Goal: Task Accomplishment & Management: Use online tool/utility

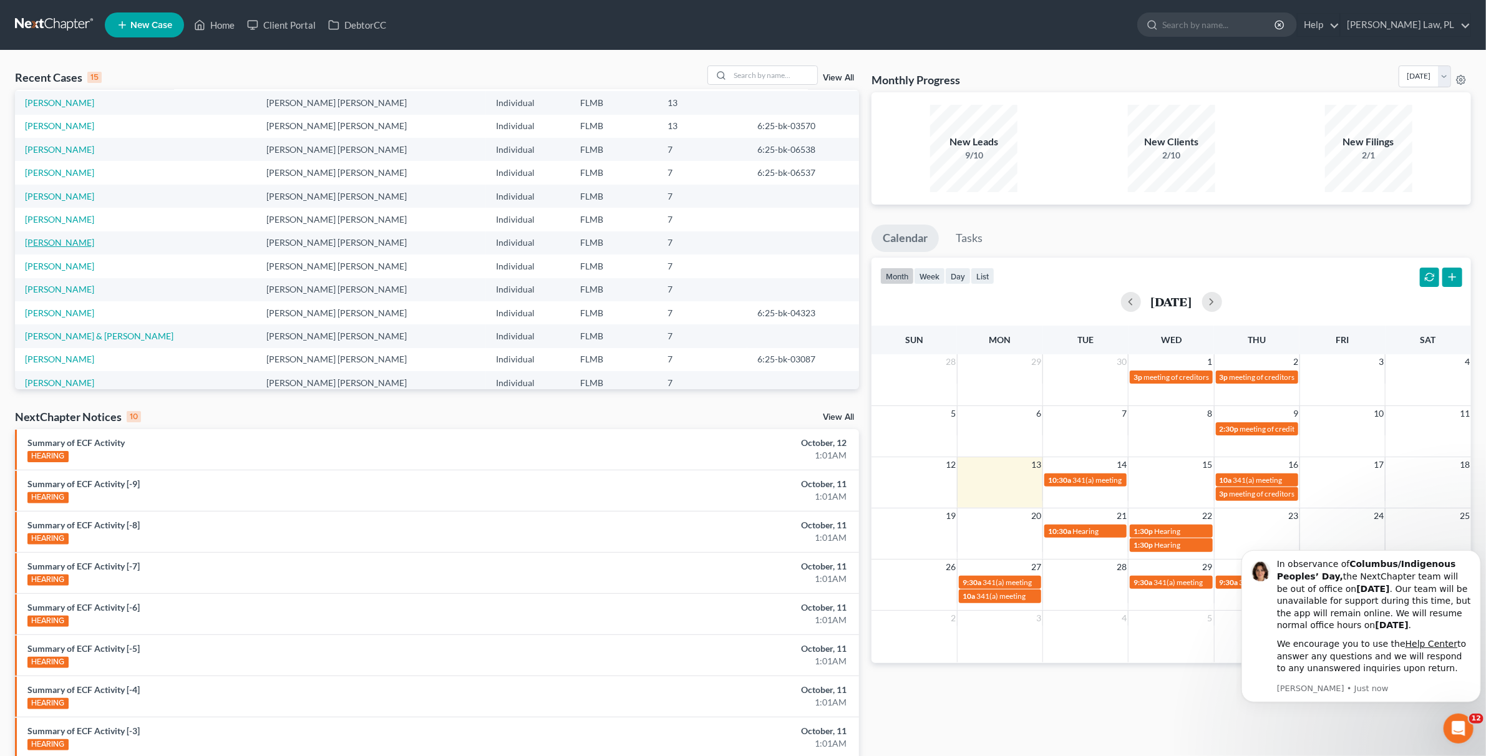
scroll to position [75, 0]
click at [79, 311] on link "[PERSON_NAME]" at bounding box center [59, 308] width 69 height 11
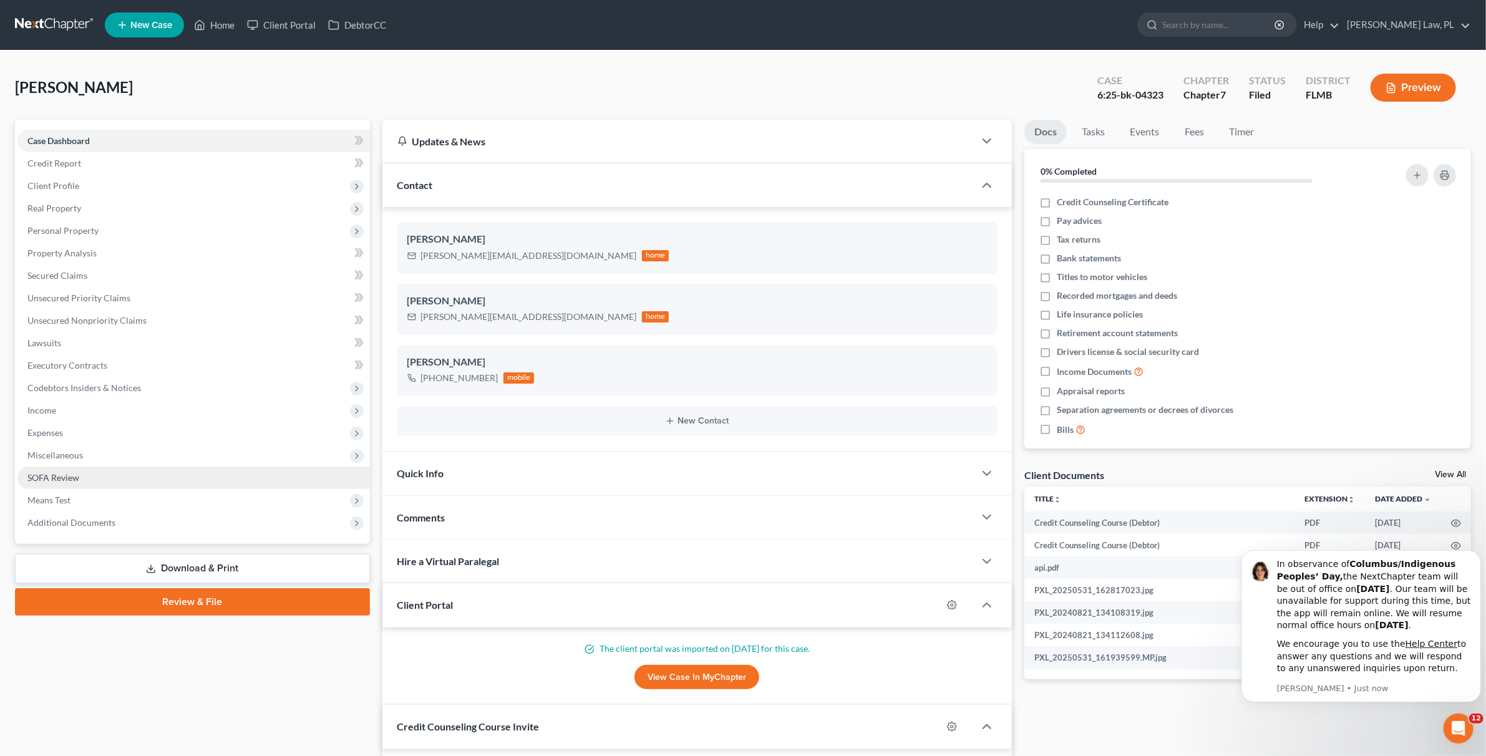
click at [79, 487] on link "SOFA Review" at bounding box center [193, 478] width 352 height 22
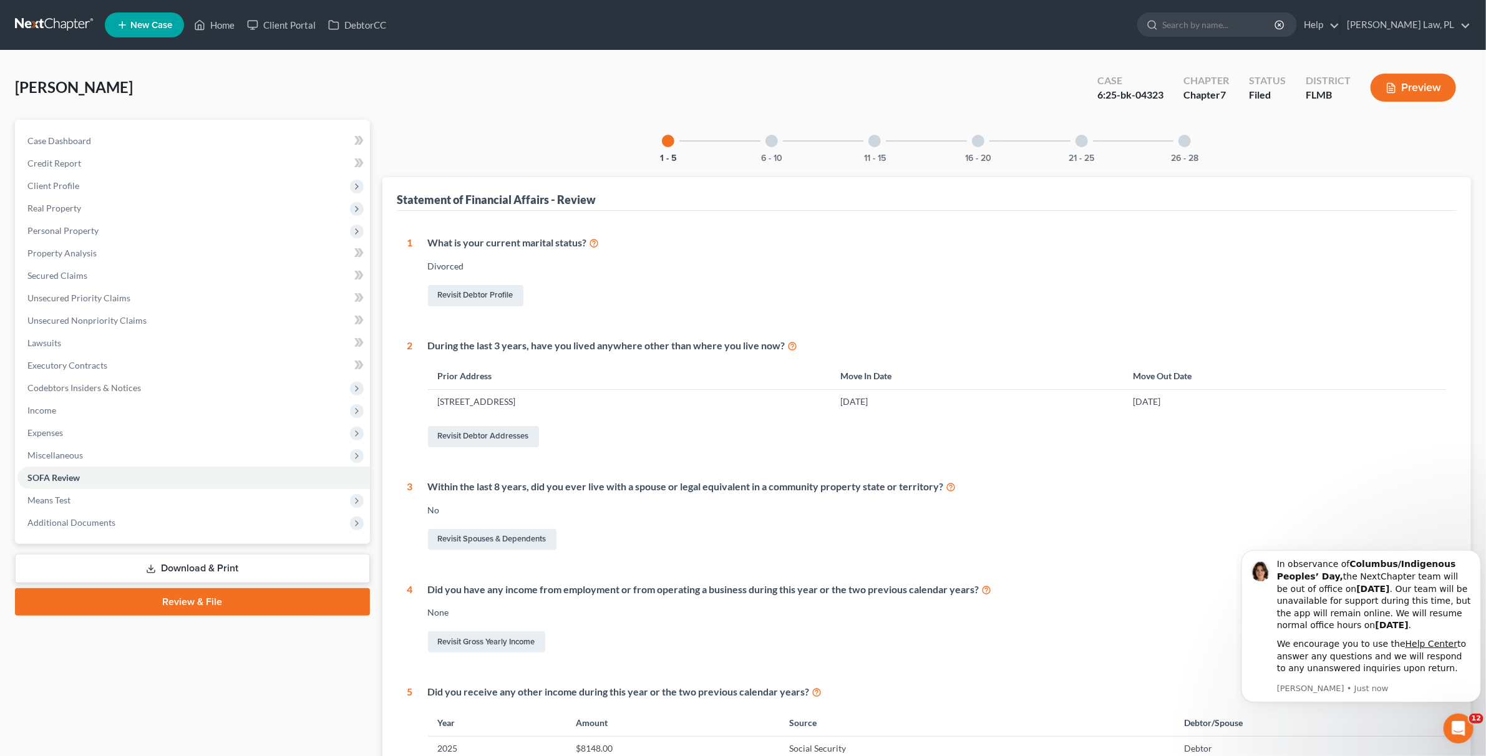
click at [977, 141] on div at bounding box center [978, 141] width 12 height 12
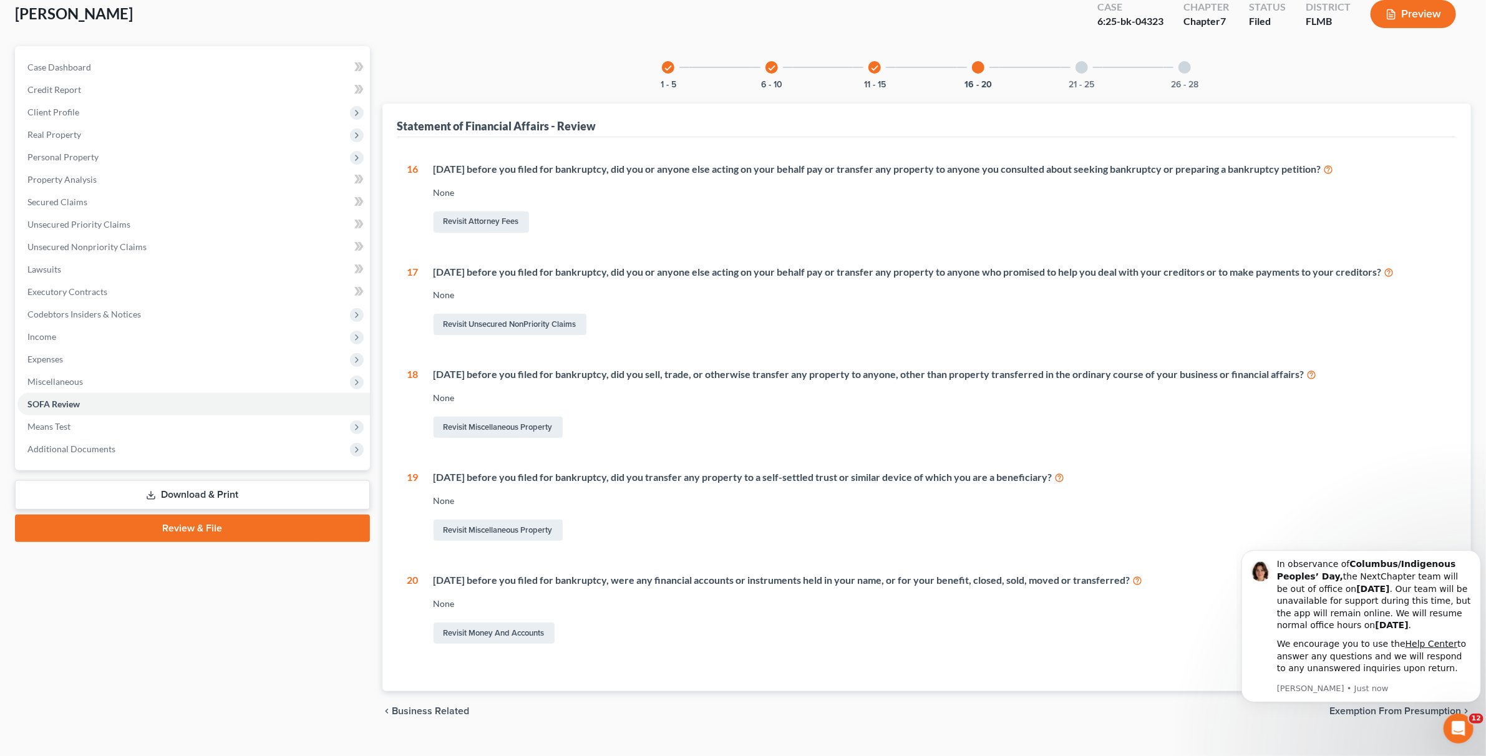
scroll to position [95, 0]
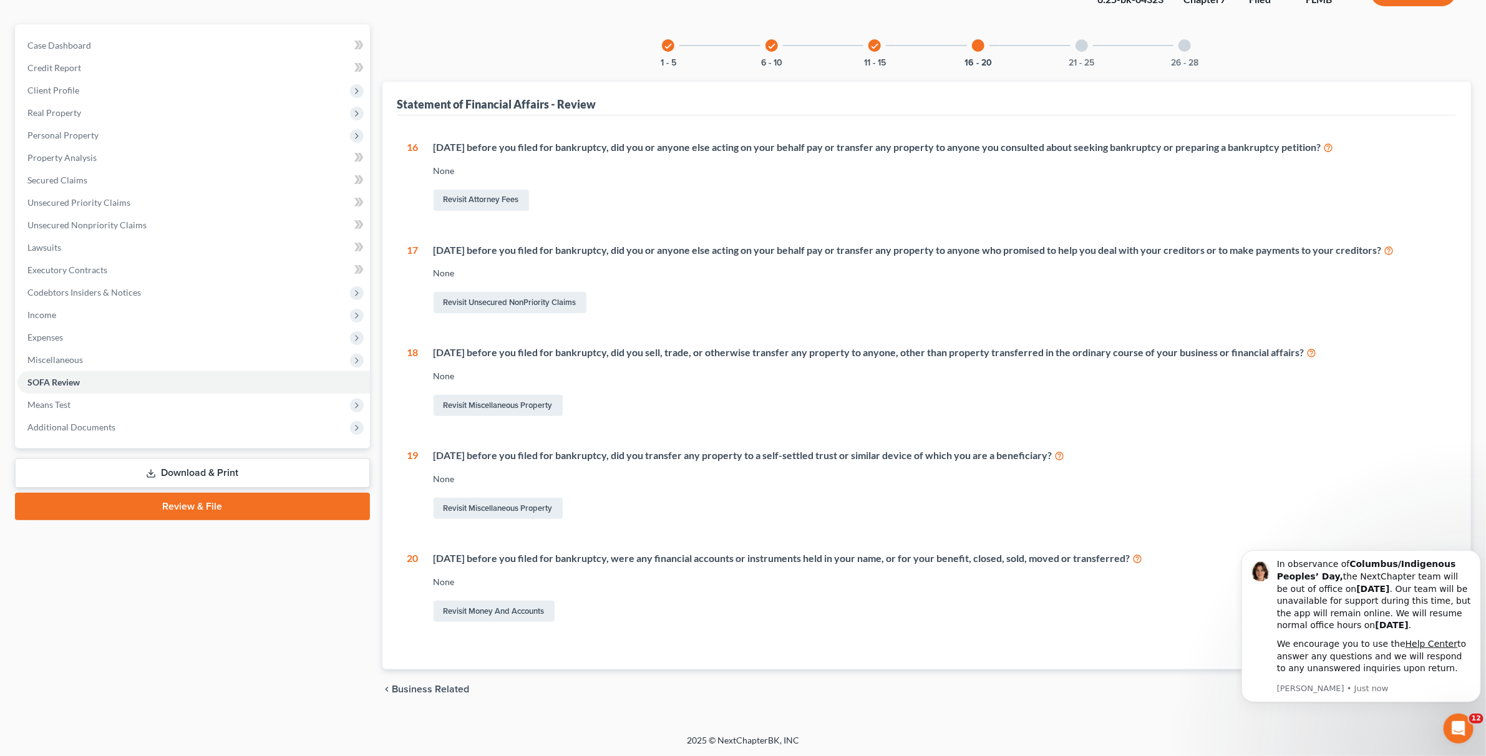
click at [865, 50] on div "check 11 - 15" at bounding box center [874, 45] width 42 height 42
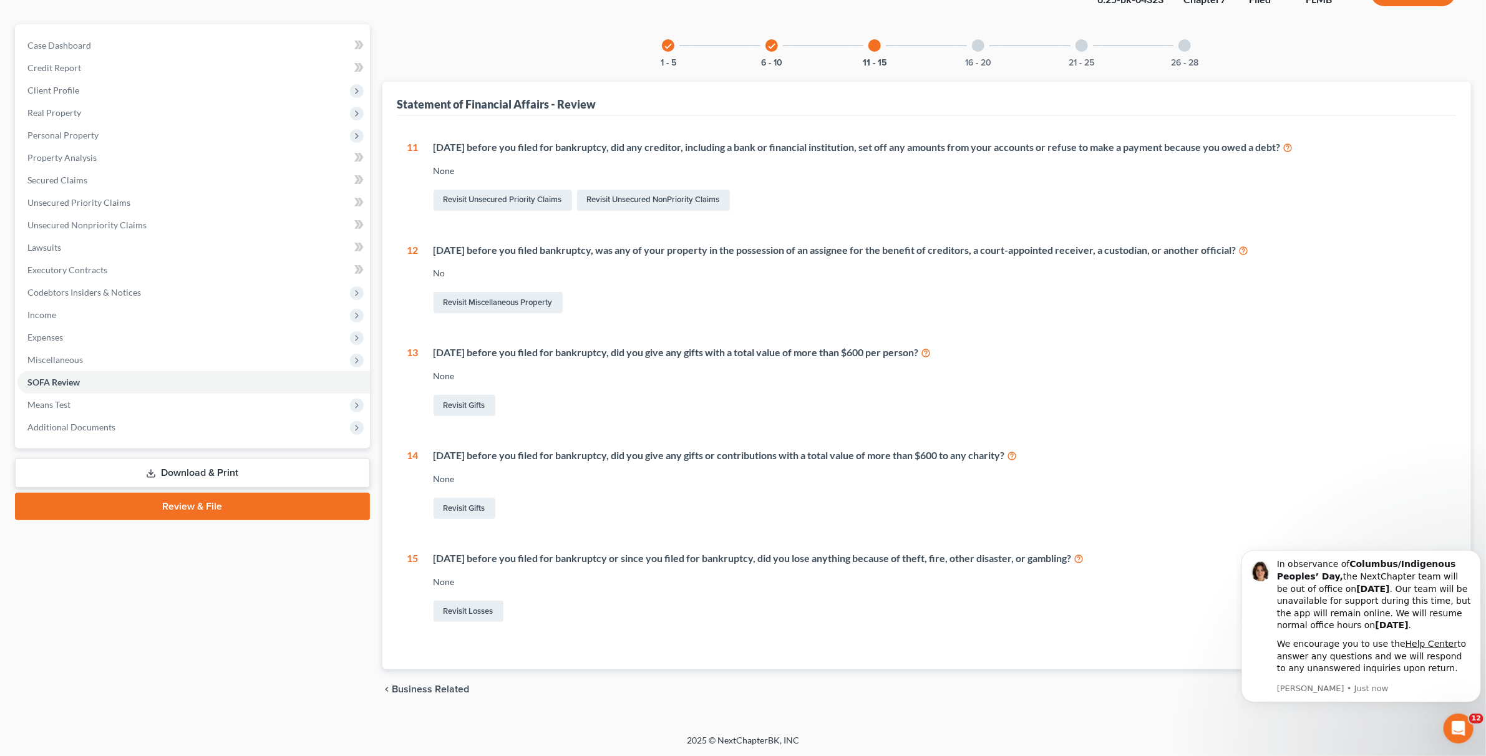
click at [770, 39] on div "check" at bounding box center [771, 45] width 12 height 12
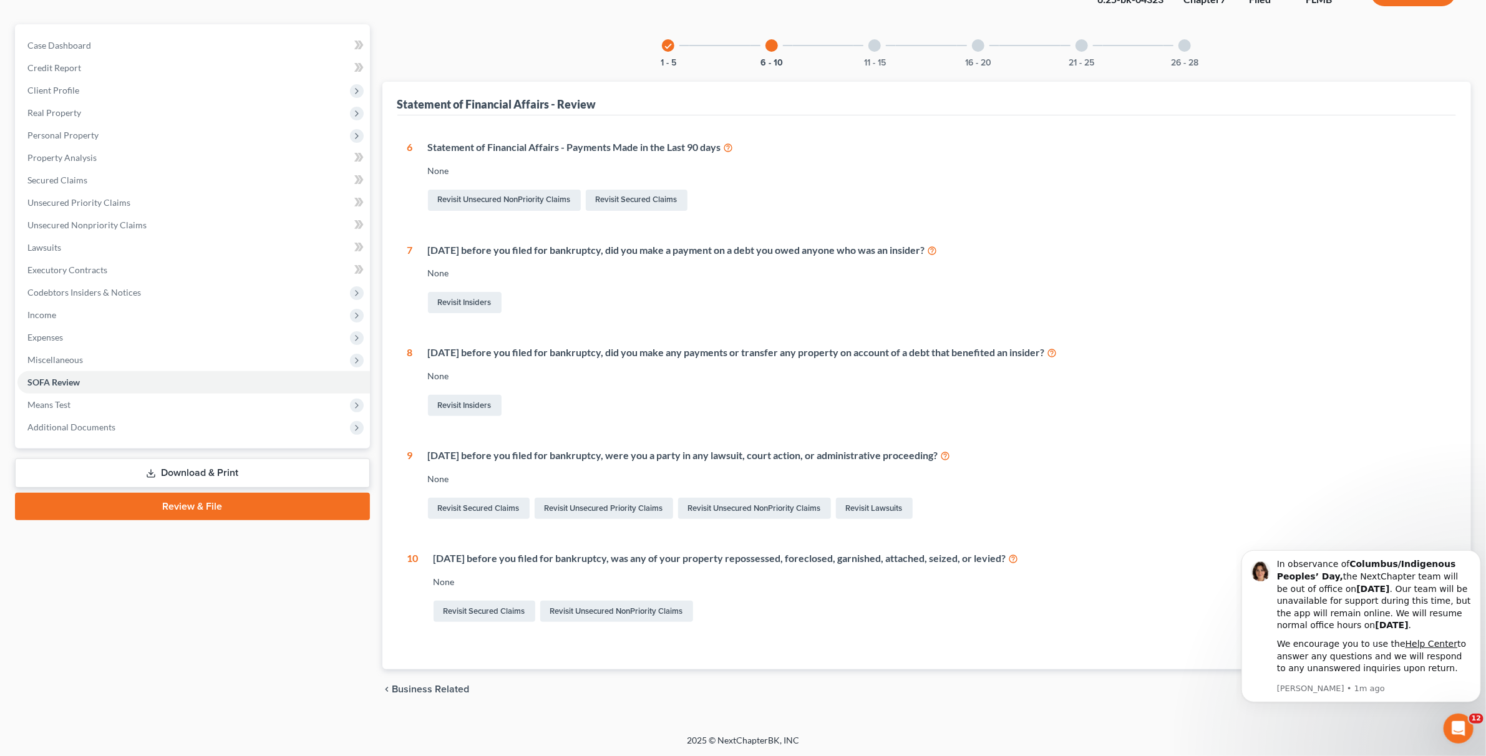
click at [674, 56] on div "check 1 - 5" at bounding box center [668, 45] width 42 height 42
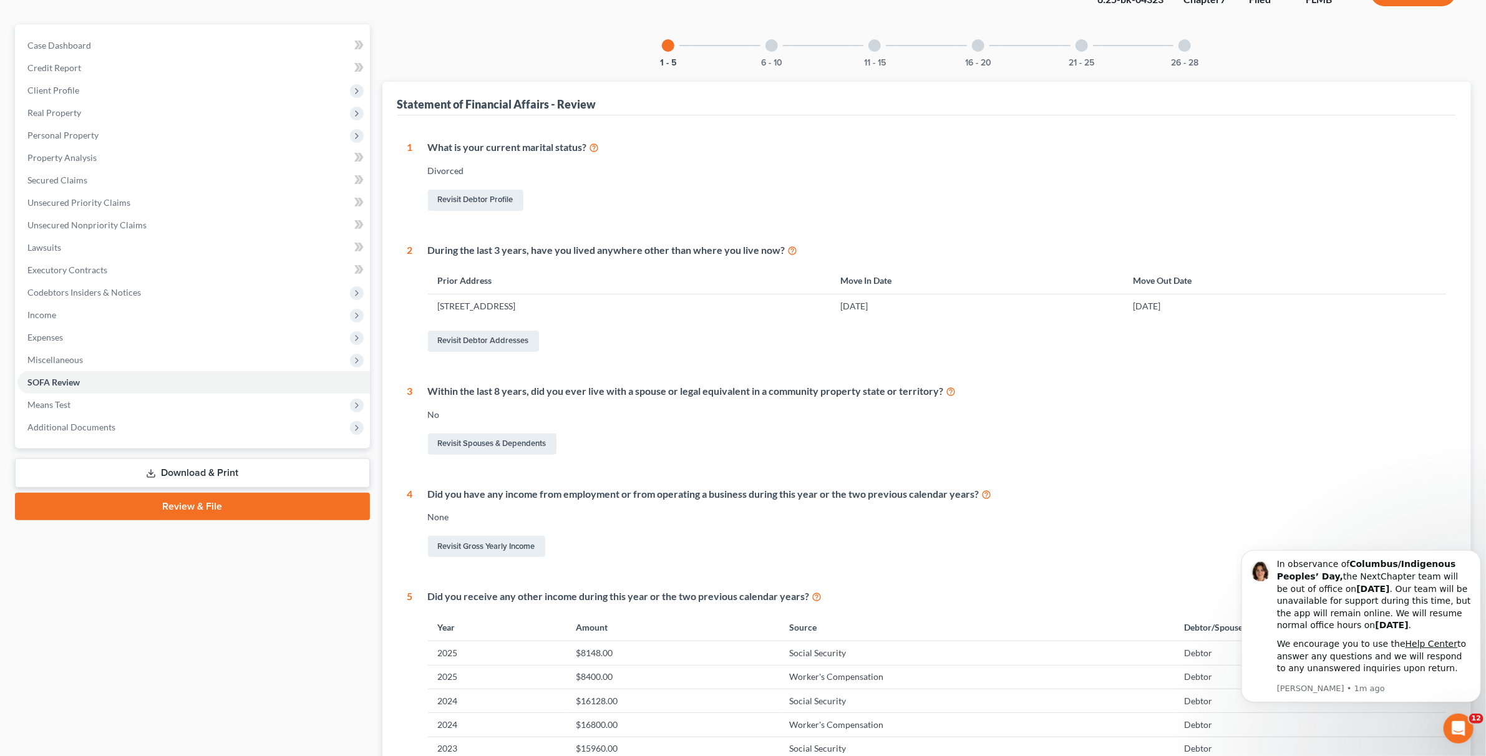
click at [1190, 54] on div "26 - 28" at bounding box center [1184, 45] width 42 height 42
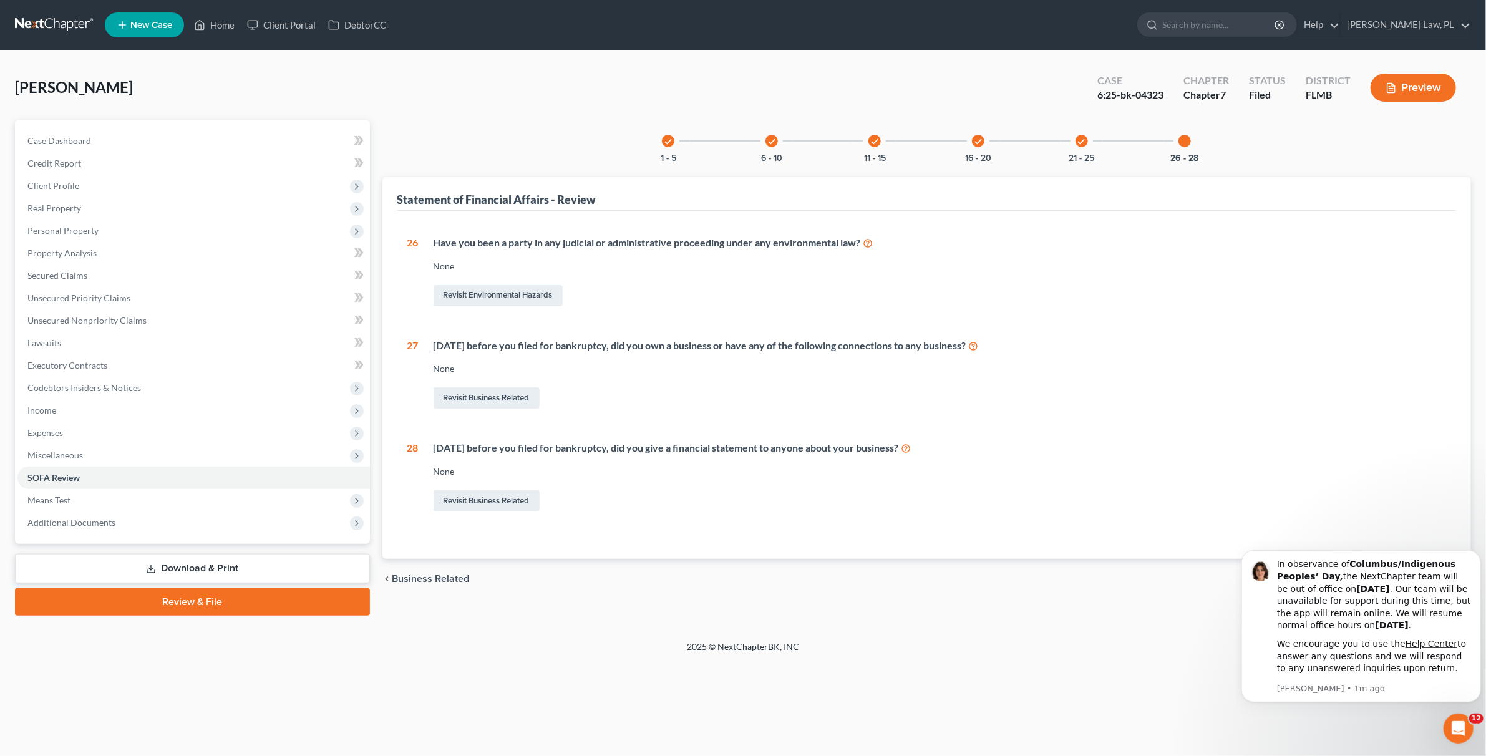
scroll to position [0, 0]
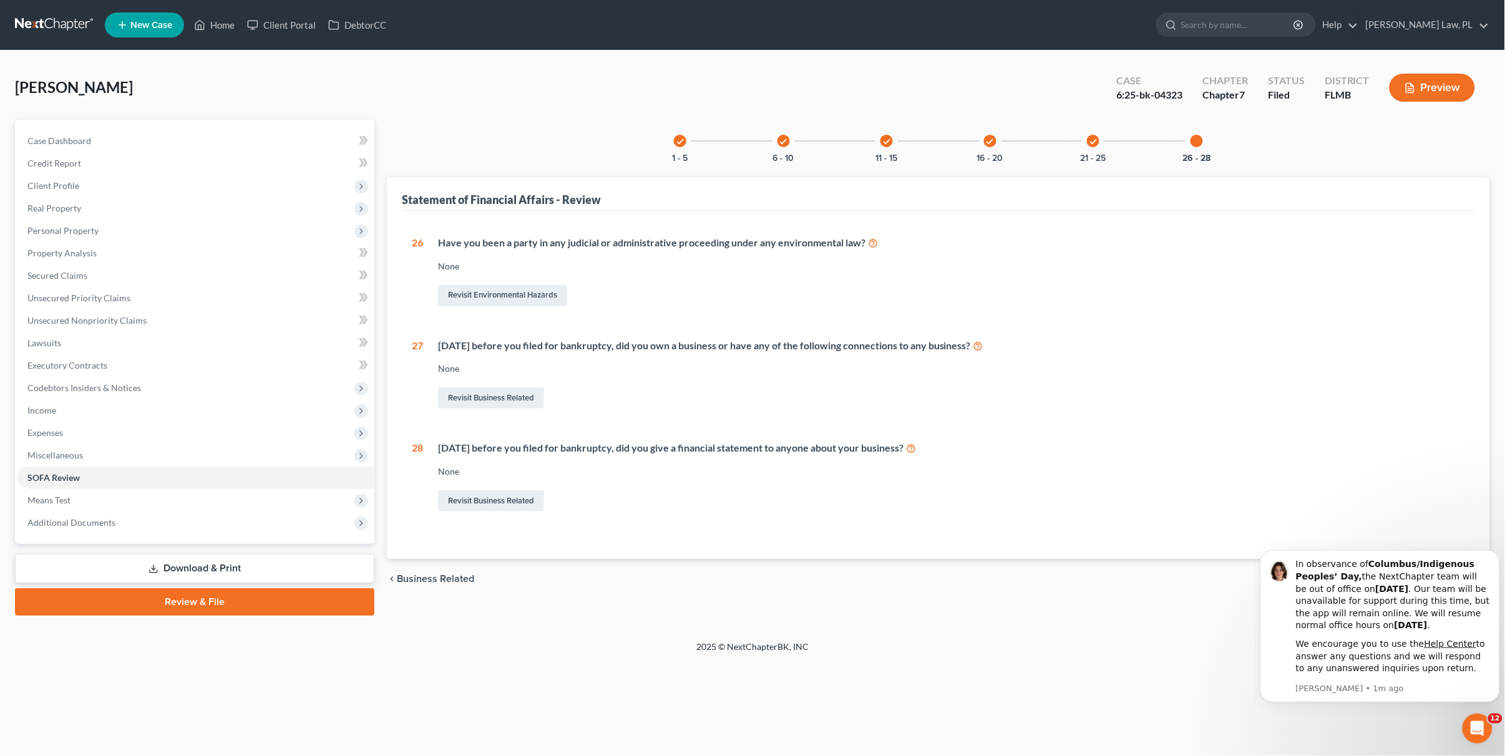
click at [1095, 143] on icon "check" at bounding box center [1093, 141] width 9 height 9
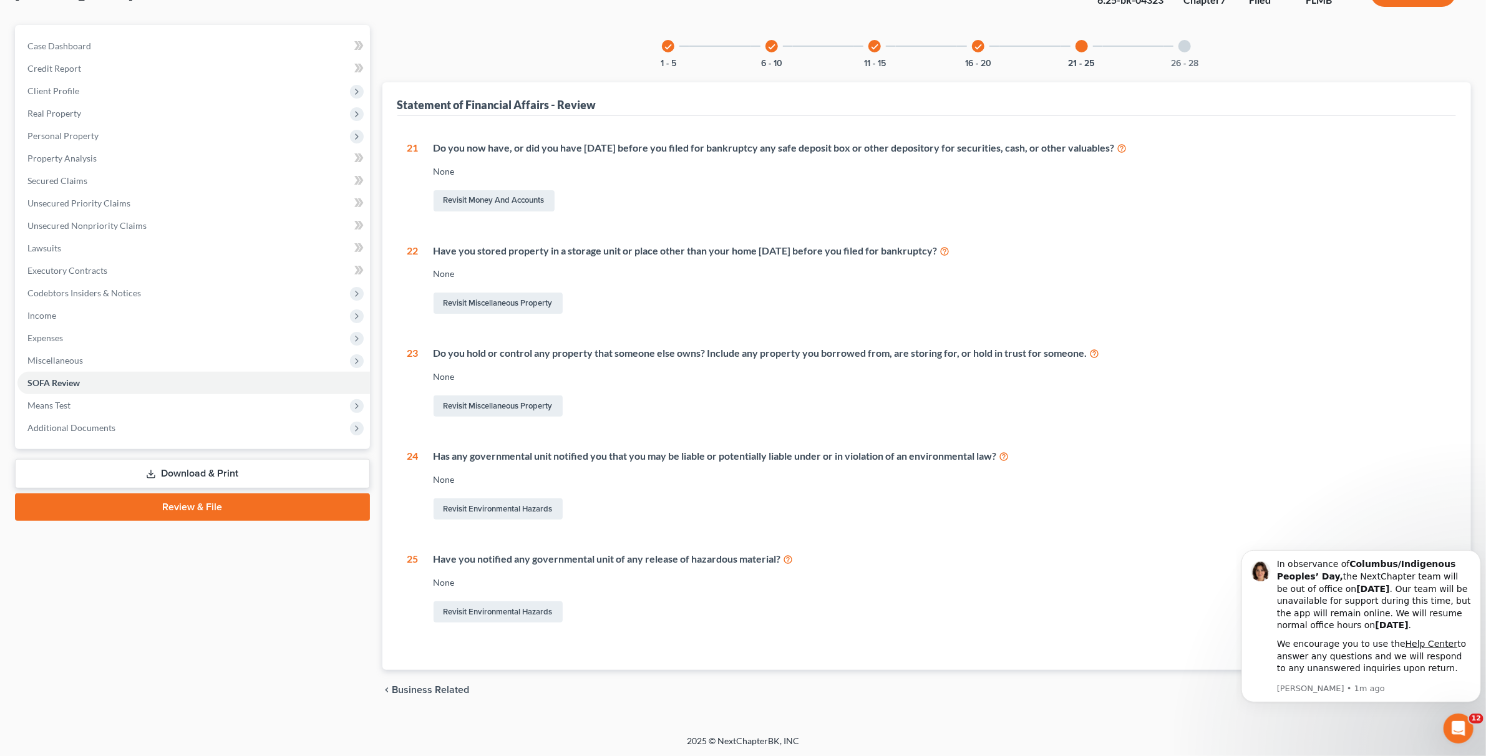
scroll to position [95, 0]
click at [962, 45] on div "check 16 - 20" at bounding box center [978, 45] width 42 height 42
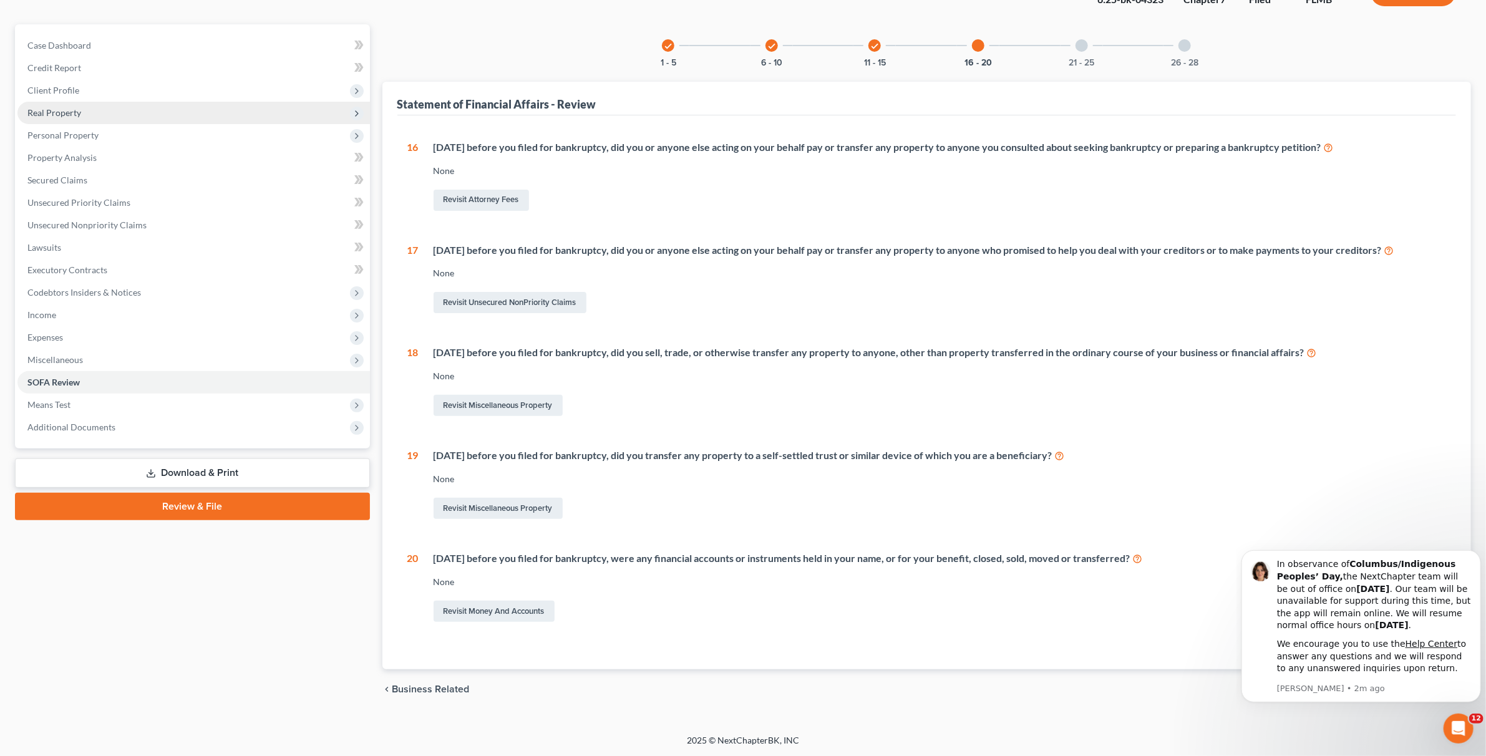
click at [67, 113] on span "Real Property" at bounding box center [54, 112] width 54 height 11
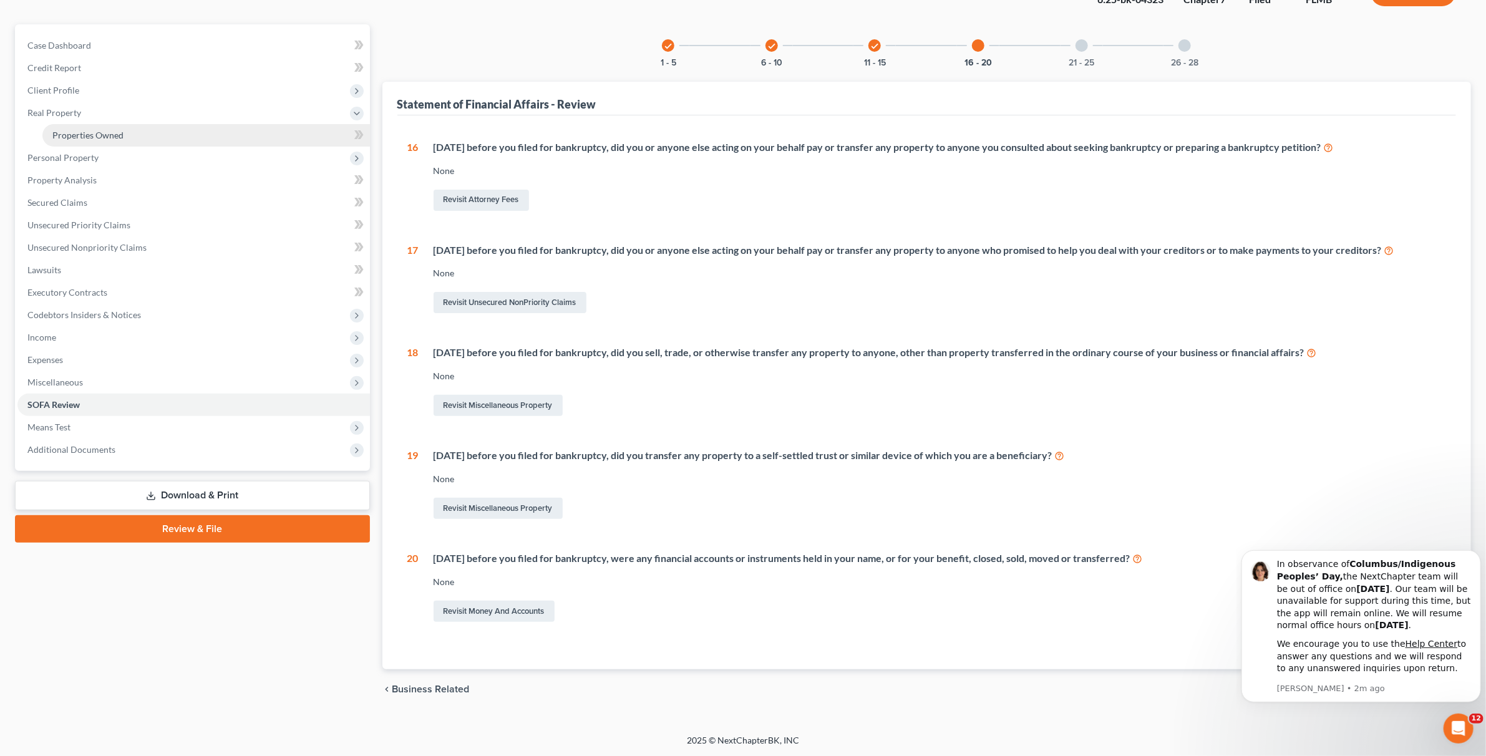
click at [80, 136] on span "Properties Owned" at bounding box center [87, 135] width 71 height 11
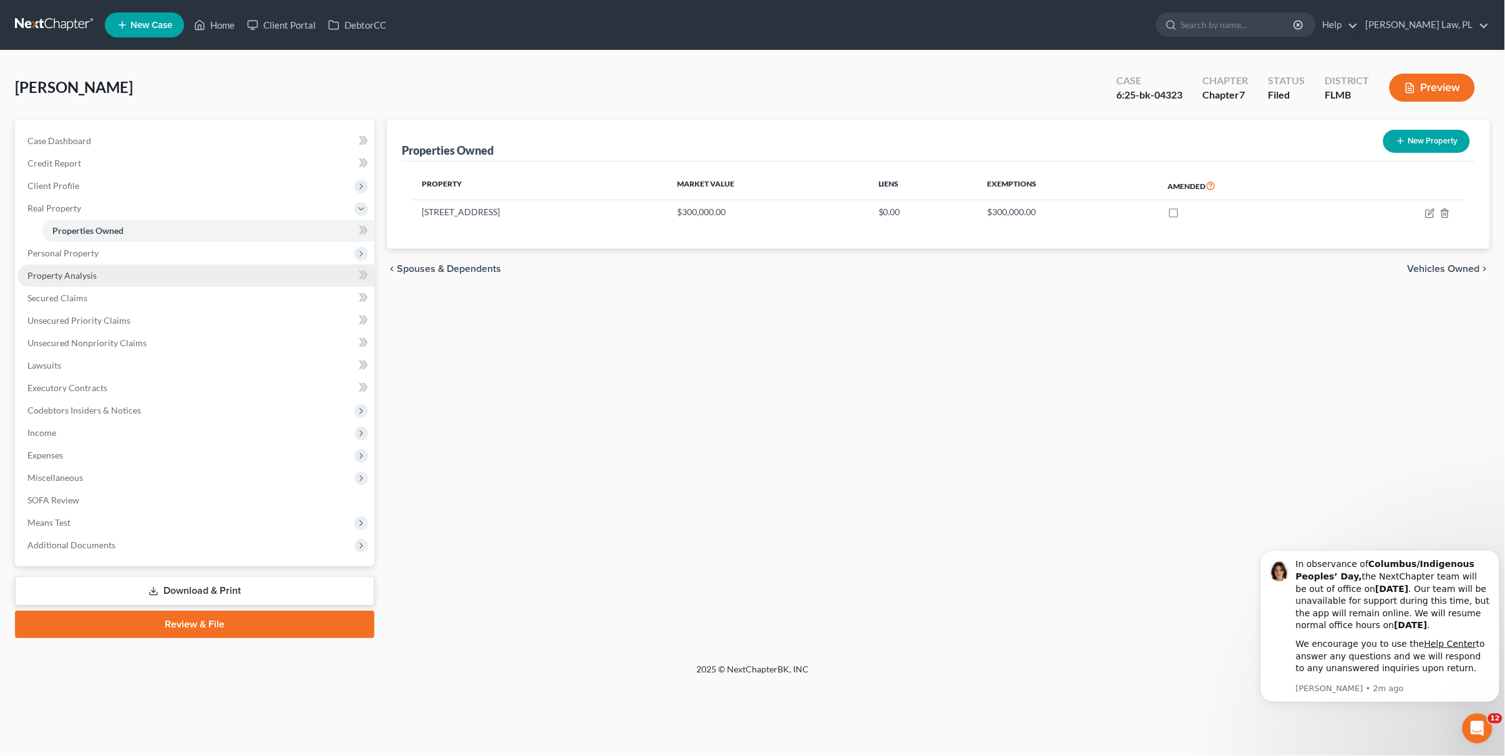
click at [85, 281] on link "Property Analysis" at bounding box center [195, 275] width 357 height 22
